Goal: Task Accomplishment & Management: Use online tool/utility

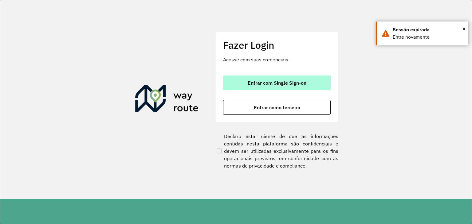
click at [269, 85] on span "Entrar com Single Sign-on" at bounding box center [277, 83] width 59 height 5
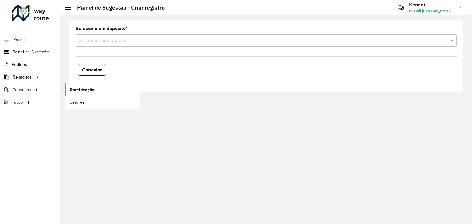
click at [80, 89] on span "Roteirização" at bounding box center [82, 90] width 25 height 6
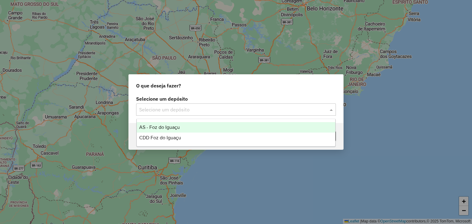
click at [263, 113] on input "text" at bounding box center [229, 109] width 181 height 7
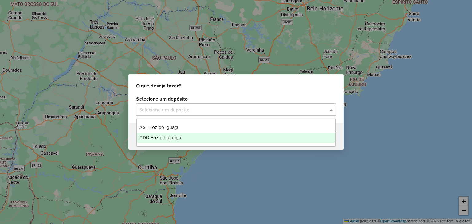
drag, startPoint x: 189, startPoint y: 129, endPoint x: 191, endPoint y: 141, distance: 11.7
click at [191, 141] on div "AS - Foz do Iguaçu CDD Foz do Iguaçu" at bounding box center [236, 132] width 199 height 21
click at [190, 141] on div "CDD Foz do Iguaçu" at bounding box center [236, 138] width 199 height 10
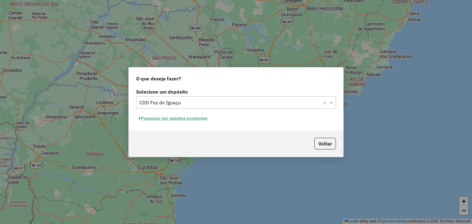
click at [181, 118] on button "Pesquisar por sessões existentes" at bounding box center [173, 119] width 74 height 10
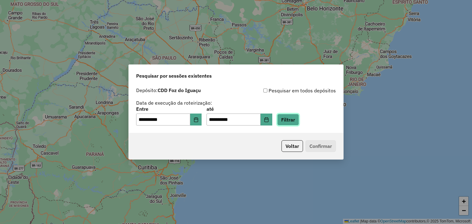
click at [298, 118] on button "Filtrar" at bounding box center [288, 120] width 22 height 12
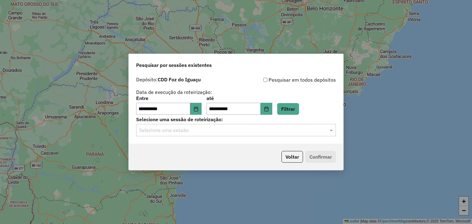
click at [242, 132] on input "text" at bounding box center [229, 130] width 181 height 7
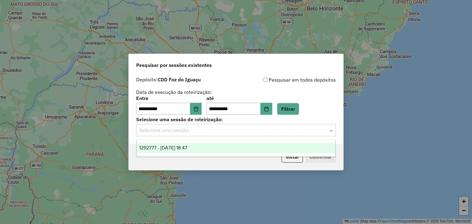
click at [222, 146] on div "1292777 - 11/10/2025 18:47" at bounding box center [236, 148] width 199 height 10
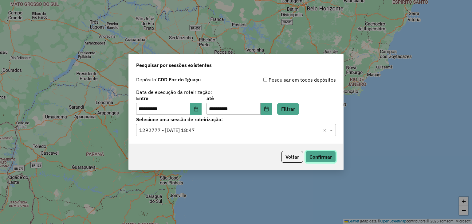
click at [318, 154] on button "Confirmar" at bounding box center [321, 157] width 30 height 12
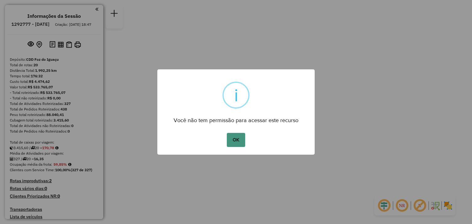
click at [235, 137] on button "OK" at bounding box center [236, 140] width 18 height 14
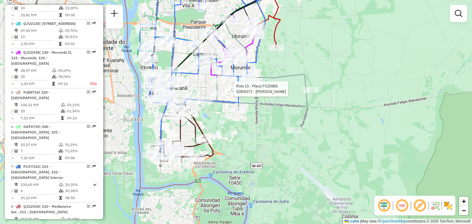
select select "**********"
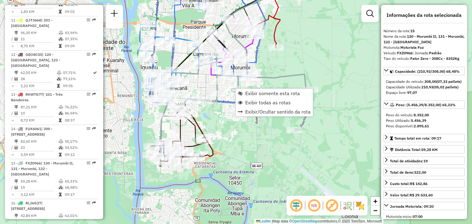
scroll to position [739, 0]
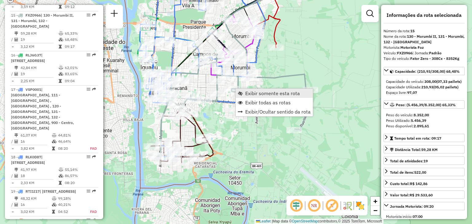
click at [249, 95] on span "Exibir somente esta rota" at bounding box center [272, 93] width 55 height 5
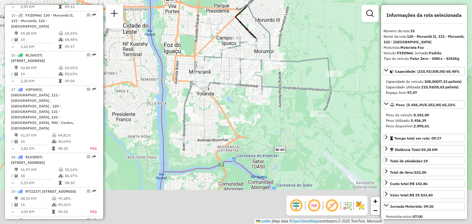
drag, startPoint x: 273, startPoint y: 125, endPoint x: 296, endPoint y: 69, distance: 59.8
click at [296, 69] on div "Janela de atendimento Grade de atendimento Capacidade Transportadoras Veículos …" at bounding box center [236, 112] width 472 height 224
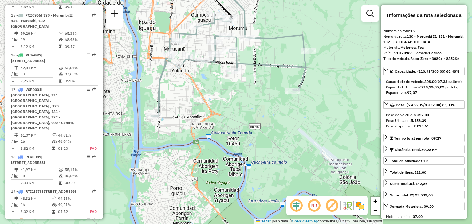
drag, startPoint x: 271, startPoint y: 104, endPoint x: 248, endPoint y: 107, distance: 23.4
click at [248, 107] on div "Janela de atendimento Grade de atendimento Capacidade Transportadoras Veículos …" at bounding box center [236, 112] width 472 height 224
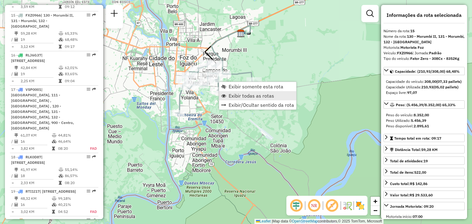
click at [237, 95] on span "Exibir todas as rotas" at bounding box center [252, 95] width 46 height 5
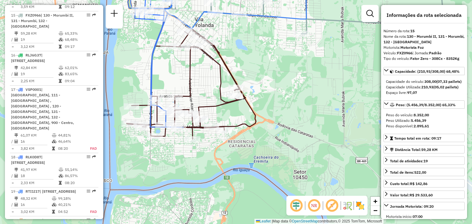
drag, startPoint x: 292, startPoint y: 94, endPoint x: 225, endPoint y: 113, distance: 69.2
click at [225, 113] on div "Janela de atendimento Grade de atendimento Capacidade Transportadoras Veículos …" at bounding box center [236, 112] width 472 height 224
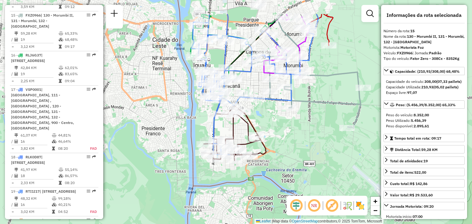
drag, startPoint x: 248, startPoint y: 92, endPoint x: 285, endPoint y: 125, distance: 49.4
click at [284, 126] on div "Janela de atendimento Grade de atendimento Capacidade Transportadoras Veículos …" at bounding box center [236, 112] width 472 height 224
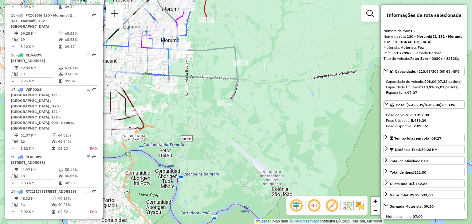
drag, startPoint x: 335, startPoint y: 134, endPoint x: 204, endPoint y: 112, distance: 132.8
click at [204, 112] on div "Janela de atendimento Grade de atendimento Capacidade Transportadoras Veículos …" at bounding box center [236, 112] width 472 height 224
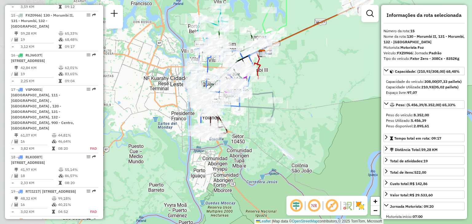
drag, startPoint x: 211, startPoint y: 113, endPoint x: 255, endPoint y: 117, distance: 43.9
click at [257, 126] on div "Janela de atendimento Grade de atendimento Capacidade Transportadoras Veículos …" at bounding box center [236, 112] width 472 height 224
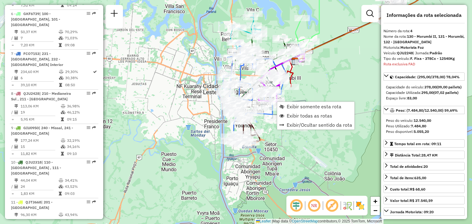
scroll to position [349, 0]
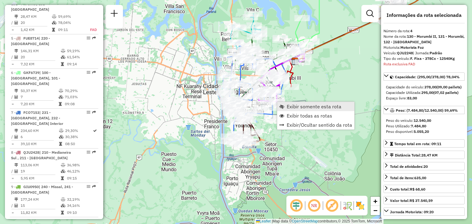
click at [283, 105] on span "Exibir somente esta rota" at bounding box center [281, 106] width 5 height 5
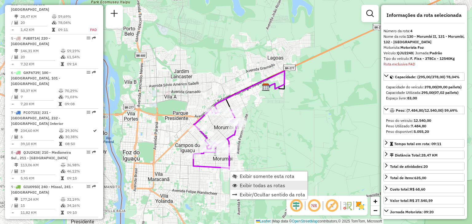
click at [243, 184] on span "Exibir todas as rotas" at bounding box center [263, 185] width 46 height 5
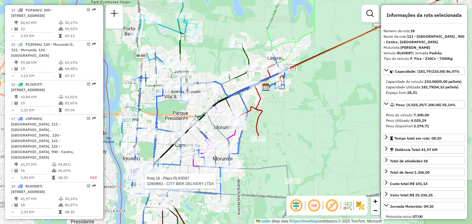
scroll to position [763, 0]
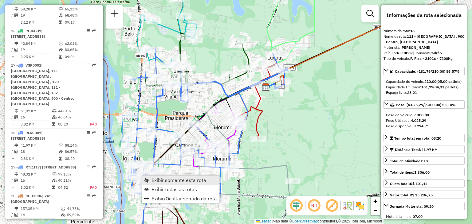
click at [151, 181] on link "Exibir somente esta rota" at bounding box center [180, 180] width 77 height 9
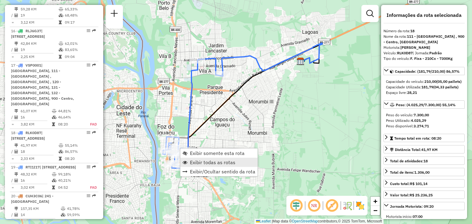
click at [197, 162] on span "Exibir todas as rotas" at bounding box center [213, 162] width 46 height 5
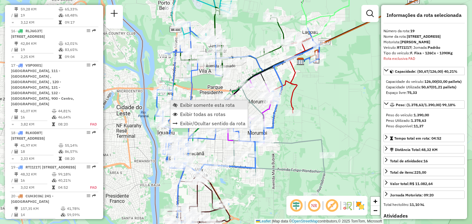
click at [178, 103] on link "Exibir somente esta rota" at bounding box center [209, 105] width 77 height 9
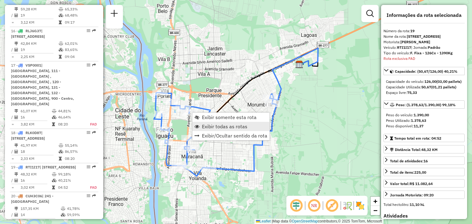
click at [212, 125] on span "Exibir todas as rotas" at bounding box center [225, 126] width 46 height 5
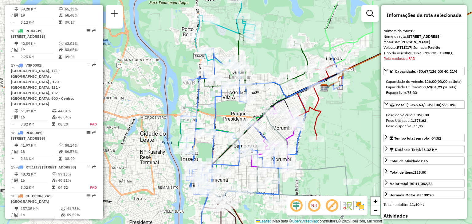
drag, startPoint x: 185, startPoint y: 93, endPoint x: 210, endPoint y: 117, distance: 34.1
click at [210, 117] on div "Janela de atendimento Grade de atendimento Capacidade Transportadoras Veículos …" at bounding box center [236, 112] width 472 height 224
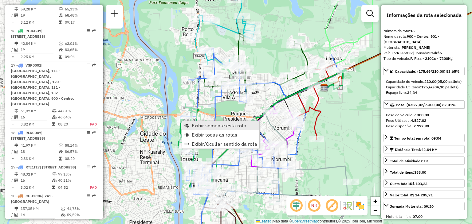
click at [189, 123] on link "Exibir somente esta rota" at bounding box center [220, 125] width 77 height 9
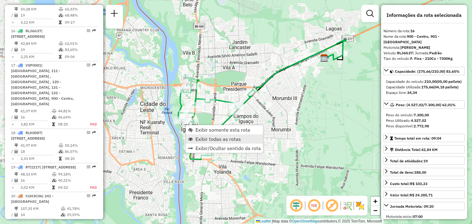
click at [204, 137] on span "Exibir todas as rotas" at bounding box center [219, 139] width 46 height 5
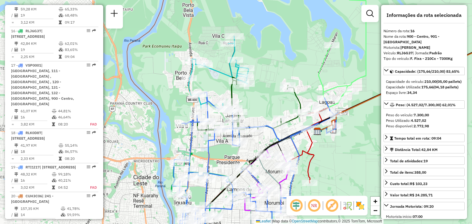
drag, startPoint x: 229, startPoint y: 104, endPoint x: 244, endPoint y: 130, distance: 30.3
click at [247, 133] on icon at bounding box center [289, 128] width 101 height 31
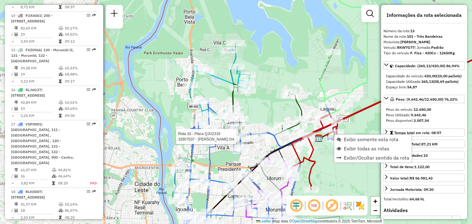
scroll to position [664, 0]
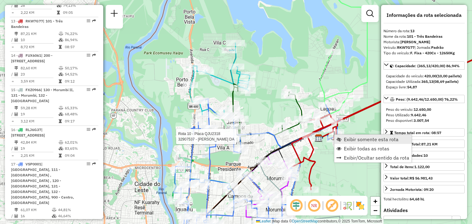
click at [346, 137] on span "Exibir somente esta rota" at bounding box center [371, 139] width 55 height 5
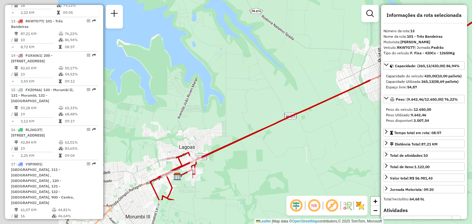
drag, startPoint x: 248, startPoint y: 163, endPoint x: 336, endPoint y: 115, distance: 100.4
click at [358, 114] on div "Janela de atendimento Grade de atendimento Capacidade Transportadoras Veículos …" at bounding box center [236, 112] width 472 height 224
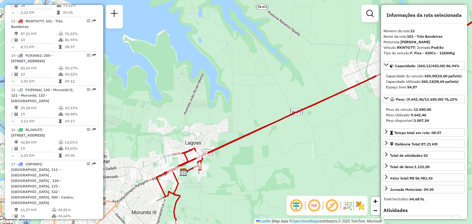
drag, startPoint x: 220, startPoint y: 161, endPoint x: 259, endPoint y: 133, distance: 48.3
click at [259, 133] on div "Janela de atendimento Grade de atendimento Capacidade Transportadoras Veículos …" at bounding box center [236, 112] width 472 height 224
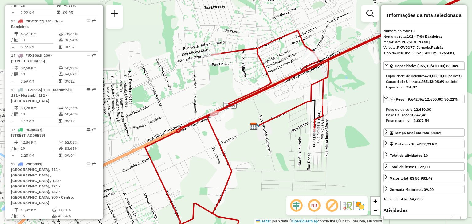
drag, startPoint x: 333, startPoint y: 103, endPoint x: 326, endPoint y: 109, distance: 9.0
click at [296, 114] on div "Rota 13 - Placa RKW7G77 32905550 - MERCADO ALVORADA Janela de atendimento Grade…" at bounding box center [236, 112] width 472 height 224
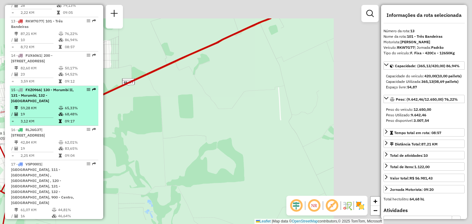
drag, startPoint x: 108, startPoint y: 102, endPoint x: 91, endPoint y: 93, distance: 19.7
click at [69, 101] on hb-router-mapa "Informações da Sessão 1292777 - [DATE] Criação: [DATE] 18:47 Depósito: CDD Foz …" at bounding box center [236, 112] width 472 height 224
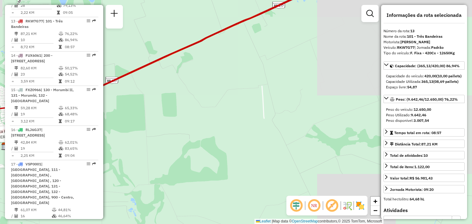
drag, startPoint x: 227, startPoint y: 73, endPoint x: 159, endPoint y: 122, distance: 84.2
click at [160, 122] on div "Rota 13 - Placa RKW7G77 32905550 - MERCADO ALVORADA Janela de atendimento Grade…" at bounding box center [236, 112] width 472 height 224
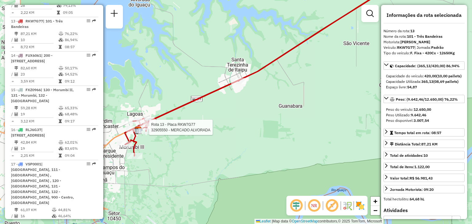
drag, startPoint x: 254, startPoint y: 100, endPoint x: 236, endPoint y: 106, distance: 19.1
click at [236, 106] on div "Rota 13 - Placa RKW7G77 32905550 - MERCADO ALVORADA Janela de atendimento Grade…" at bounding box center [236, 112] width 472 height 224
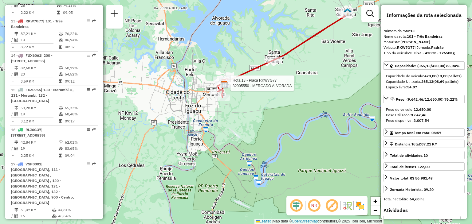
drag, startPoint x: 294, startPoint y: 94, endPoint x: 310, endPoint y: 72, distance: 27.6
click at [310, 72] on div "Rota 13 - Placa RKW7G77 32905550 - MERCADO ALVORADA Janela de atendimento Grade…" at bounding box center [236, 112] width 472 height 224
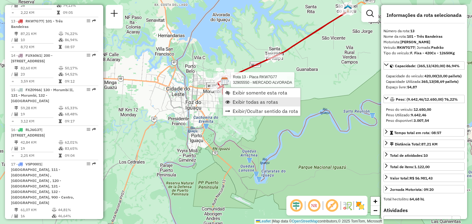
click at [241, 100] on span "Exibir todas as rotas" at bounding box center [256, 102] width 46 height 5
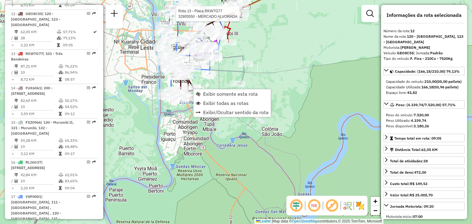
scroll to position [630, 0]
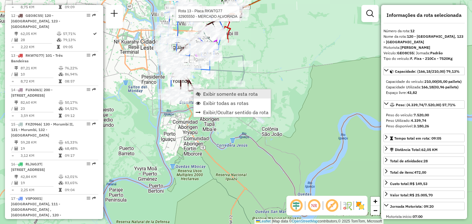
click at [200, 92] on link "Exibir somente esta rota" at bounding box center [232, 93] width 77 height 9
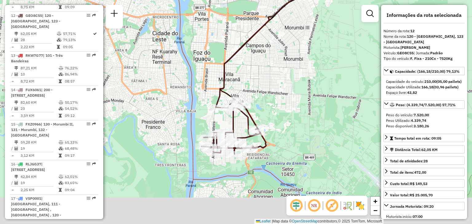
drag, startPoint x: 220, startPoint y: 135, endPoint x: 284, endPoint y: 58, distance: 100.0
click at [283, 59] on div "Janela de atendimento Grade de atendimento Capacidade Transportadoras Veículos …" at bounding box center [236, 112] width 472 height 224
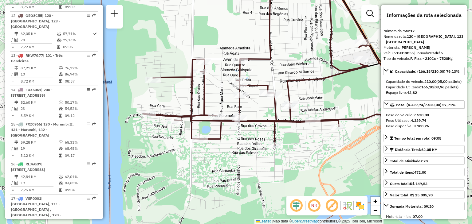
drag, startPoint x: 268, startPoint y: 138, endPoint x: 306, endPoint y: 141, distance: 38.2
click at [306, 141] on div "Janela de atendimento Grade de atendimento Capacidade Transportadoras Veículos …" at bounding box center [236, 112] width 472 height 224
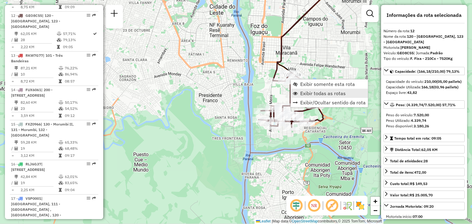
click at [309, 91] on span "Exibir todas as rotas" at bounding box center [323, 93] width 46 height 5
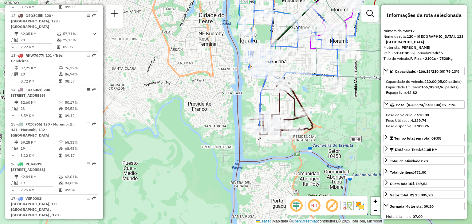
drag, startPoint x: 330, startPoint y: 71, endPoint x: 180, endPoint y: 127, distance: 159.9
click at [238, 81] on icon at bounding box center [299, 40] width 123 height 84
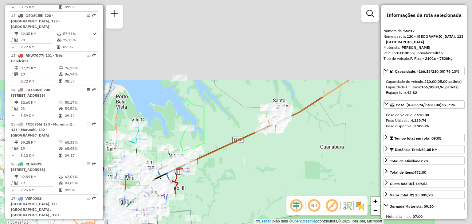
drag, startPoint x: 302, startPoint y: 124, endPoint x: 265, endPoint y: 172, distance: 60.3
click at [265, 175] on div "Janela de atendimento Grade de atendimento Capacidade Transportadoras Veículos …" at bounding box center [236, 112] width 472 height 224
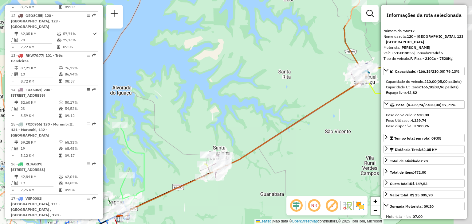
drag, startPoint x: 353, startPoint y: 93, endPoint x: 204, endPoint y: 195, distance: 180.0
click at [201, 197] on div "Janela de atendimento Grade de atendimento Capacidade Transportadoras Veículos …" at bounding box center [236, 112] width 472 height 224
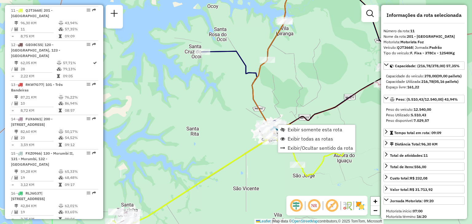
scroll to position [596, 0]
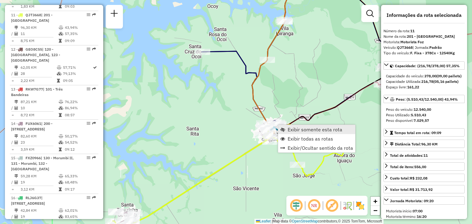
click at [291, 129] on span "Exibir somente esta rota" at bounding box center [315, 129] width 55 height 5
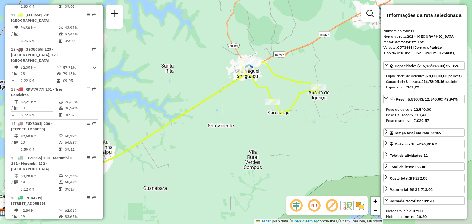
drag, startPoint x: 312, startPoint y: 117, endPoint x: 236, endPoint y: 141, distance: 79.8
click at [236, 141] on div "Janela de atendimento Grade de atendimento Capacidade Transportadoras Veículos …" at bounding box center [236, 112] width 472 height 224
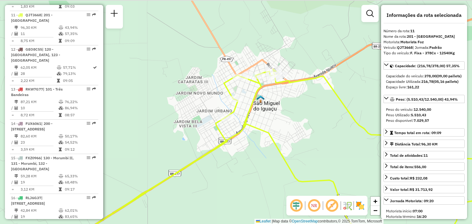
drag, startPoint x: 264, startPoint y: 69, endPoint x: 275, endPoint y: 83, distance: 18.6
click at [278, 101] on div "Janela de atendimento Grade de atendimento Capacidade Transportadoras Veículos …" at bounding box center [236, 112] width 472 height 224
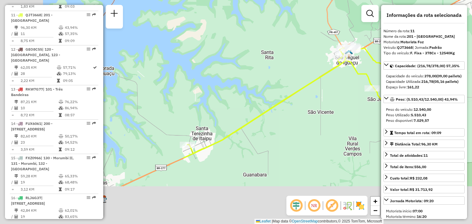
drag, startPoint x: 223, startPoint y: 164, endPoint x: 353, endPoint y: 26, distance: 189.9
click at [358, 46] on icon at bounding box center [304, 99] width 232 height 107
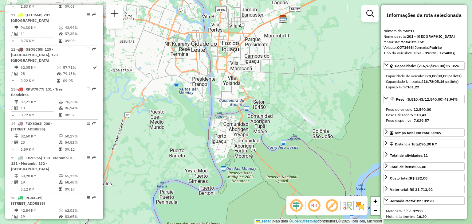
drag, startPoint x: 283, startPoint y: 75, endPoint x: 177, endPoint y: 136, distance: 122.3
click at [178, 136] on div "Janela de atendimento Grade de atendimento Capacidade Transportadoras Veículos …" at bounding box center [236, 112] width 472 height 224
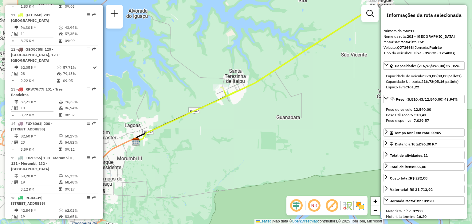
drag, startPoint x: 244, startPoint y: 100, endPoint x: 266, endPoint y: 116, distance: 27.3
click at [266, 117] on div "Janela de atendimento Grade de atendimento Capacidade Transportadoras Veículos …" at bounding box center [236, 112] width 472 height 224
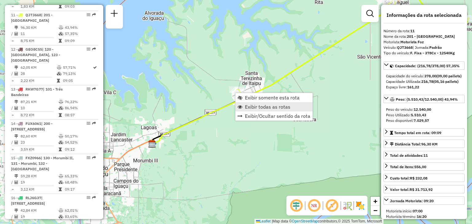
click at [251, 108] on span "Exibir todas as rotas" at bounding box center [268, 107] width 46 height 5
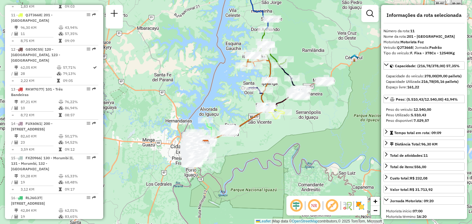
drag, startPoint x: 324, startPoint y: 108, endPoint x: 299, endPoint y: 116, distance: 25.9
click at [301, 116] on div "Janela de atendimento Grade de atendimento Capacidade Transportadoras Veículos …" at bounding box center [236, 112] width 472 height 224
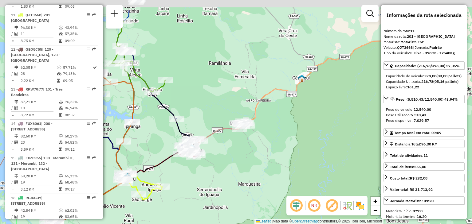
drag, startPoint x: 322, startPoint y: 79, endPoint x: 306, endPoint y: 147, distance: 69.4
click at [308, 147] on div "Janela de atendimento Grade de atendimento Capacidade Transportadoras Veículos …" at bounding box center [236, 112] width 472 height 224
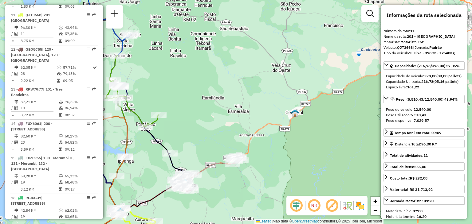
drag, startPoint x: 323, startPoint y: 92, endPoint x: 306, endPoint y: 135, distance: 46.0
click at [306, 135] on div "Janela de atendimento Grade de atendimento Capacidade Transportadoras Veículos …" at bounding box center [236, 112] width 472 height 224
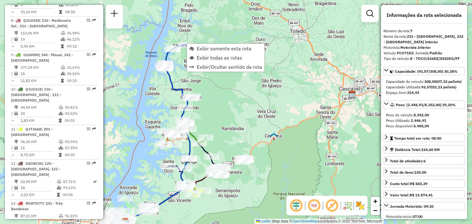
scroll to position [453, 0]
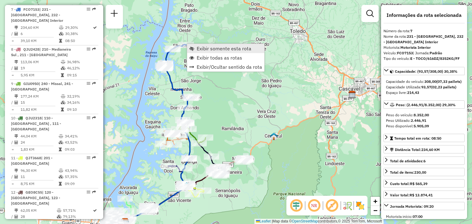
click at [197, 51] on span "Exibir somente esta rota" at bounding box center [224, 48] width 55 height 5
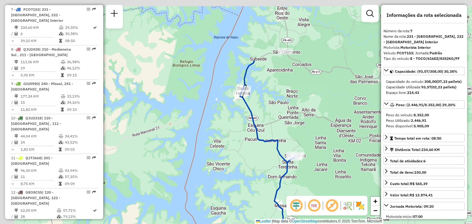
drag, startPoint x: 231, startPoint y: 57, endPoint x: 265, endPoint y: 126, distance: 77.4
click at [265, 136] on icon at bounding box center [267, 112] width 55 height 102
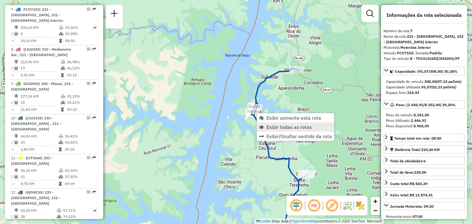
click at [282, 125] on span "Exibir todas as rotas" at bounding box center [290, 127] width 46 height 5
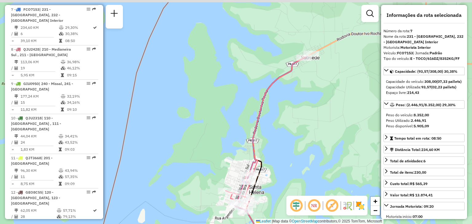
drag, startPoint x: 285, startPoint y: 83, endPoint x: 272, endPoint y: 156, distance: 74.3
click at [273, 157] on div "Janela de atendimento Grade de atendimento Capacidade Transportadoras Veículos …" at bounding box center [236, 112] width 472 height 224
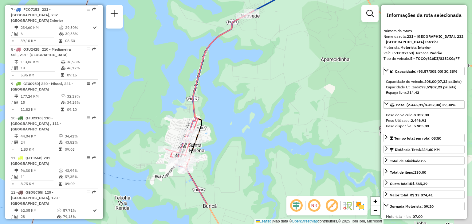
drag, startPoint x: 319, startPoint y: 75, endPoint x: 259, endPoint y: 33, distance: 73.3
click at [259, 33] on div "Janela de atendimento Grade de atendimento Capacidade Transportadoras Veículos …" at bounding box center [236, 112] width 472 height 224
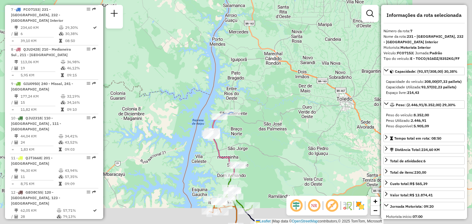
drag, startPoint x: 217, startPoint y: 169, endPoint x: 226, endPoint y: 123, distance: 46.7
click at [227, 124] on div "Janela de atendimento Grade de atendimento Capacidade Transportadoras Veículos …" at bounding box center [236, 112] width 472 height 224
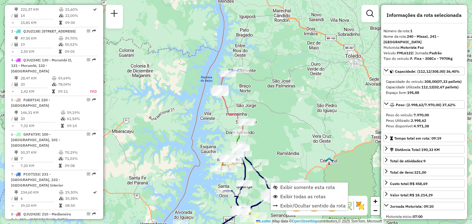
scroll to position [247, 0]
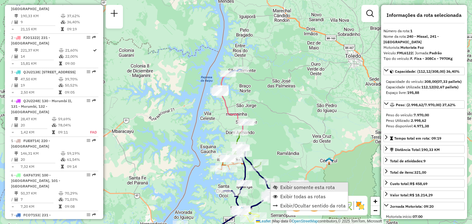
click at [280, 185] on span "Exibir somente esta rota" at bounding box center [307, 187] width 55 height 5
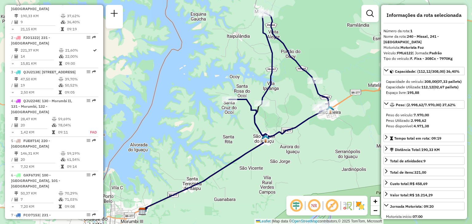
drag, startPoint x: 294, startPoint y: 125, endPoint x: 295, endPoint y: 150, distance: 25.0
click at [295, 137] on icon at bounding box center [279, 74] width 101 height 125
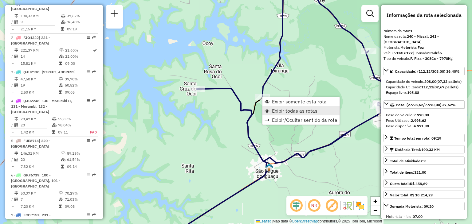
click at [292, 111] on span "Exibir todas as rotas" at bounding box center [295, 111] width 46 height 5
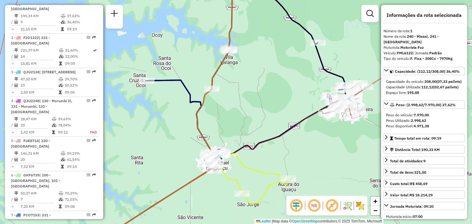
drag, startPoint x: 311, startPoint y: 138, endPoint x: 258, endPoint y: 129, distance: 53.0
click at [259, 130] on div "Janela de atendimento Grade de atendimento Capacidade Transportadoras Veículos …" at bounding box center [236, 112] width 472 height 224
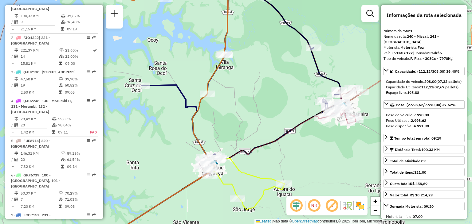
drag, startPoint x: 293, startPoint y: 114, endPoint x: 290, endPoint y: 124, distance: 11.1
click at [290, 124] on div "Janela de atendimento Grade de atendimento Capacidade Transportadoras Veículos …" at bounding box center [236, 112] width 472 height 224
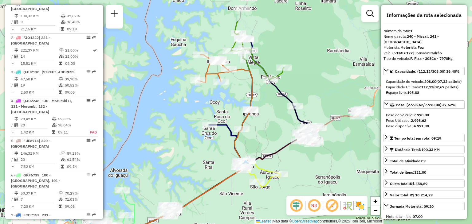
drag, startPoint x: 229, startPoint y: 62, endPoint x: 256, endPoint y: 105, distance: 51.2
click at [256, 105] on div "Janela de atendimento Grade de atendimento Capacidade Transportadoras Veículos …" at bounding box center [236, 112] width 472 height 224
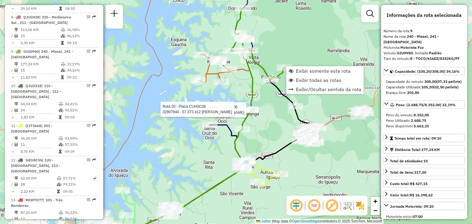
scroll to position [527, 0]
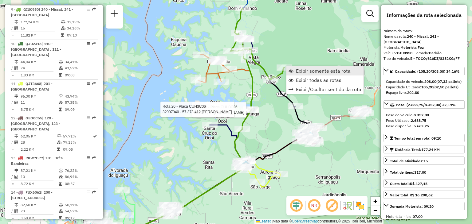
click at [295, 69] on link "Exibir somente esta rota" at bounding box center [325, 70] width 77 height 9
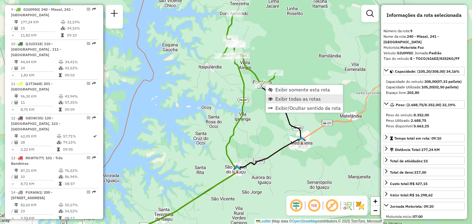
click at [282, 97] on span "Exibir todas as rotas" at bounding box center [298, 99] width 46 height 5
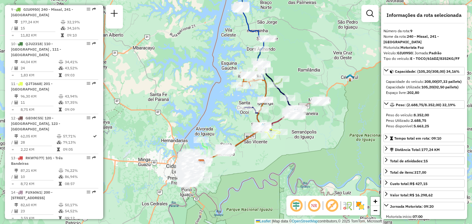
drag, startPoint x: 274, startPoint y: 71, endPoint x: 296, endPoint y: 54, distance: 27.4
click at [295, 54] on div "Janela de atendimento Grade de atendimento Capacidade Transportadoras Veículos …" at bounding box center [236, 112] width 472 height 224
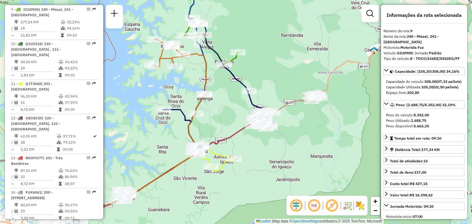
drag, startPoint x: 315, startPoint y: 66, endPoint x: 273, endPoint y: 87, distance: 47.7
click at [273, 87] on div "Janela de atendimento Grade de atendimento Capacidade Transportadoras Veículos …" at bounding box center [236, 112] width 472 height 224
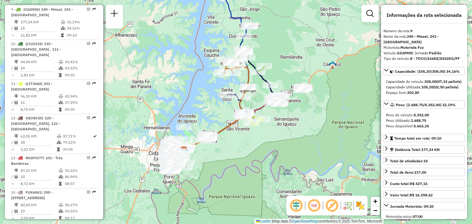
click at [273, 51] on div "Janela de atendimento Grade de atendimento Capacidade Transportadoras Veículos …" at bounding box center [236, 112] width 472 height 224
